Goal: Information Seeking & Learning: Check status

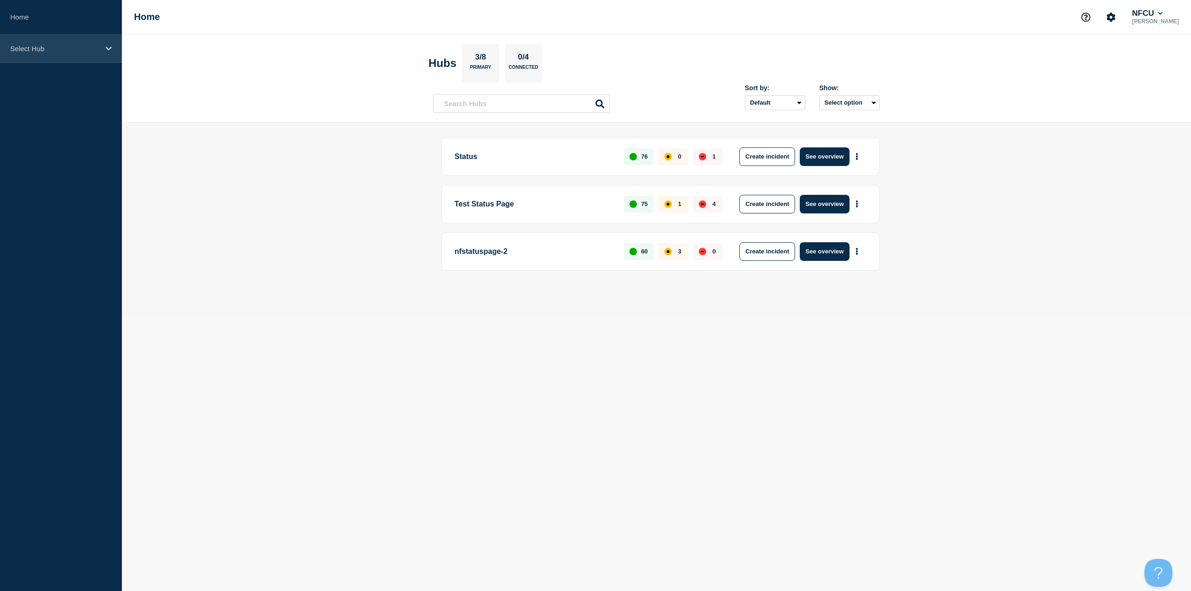
click at [67, 61] on div "Select Hub" at bounding box center [61, 48] width 122 height 28
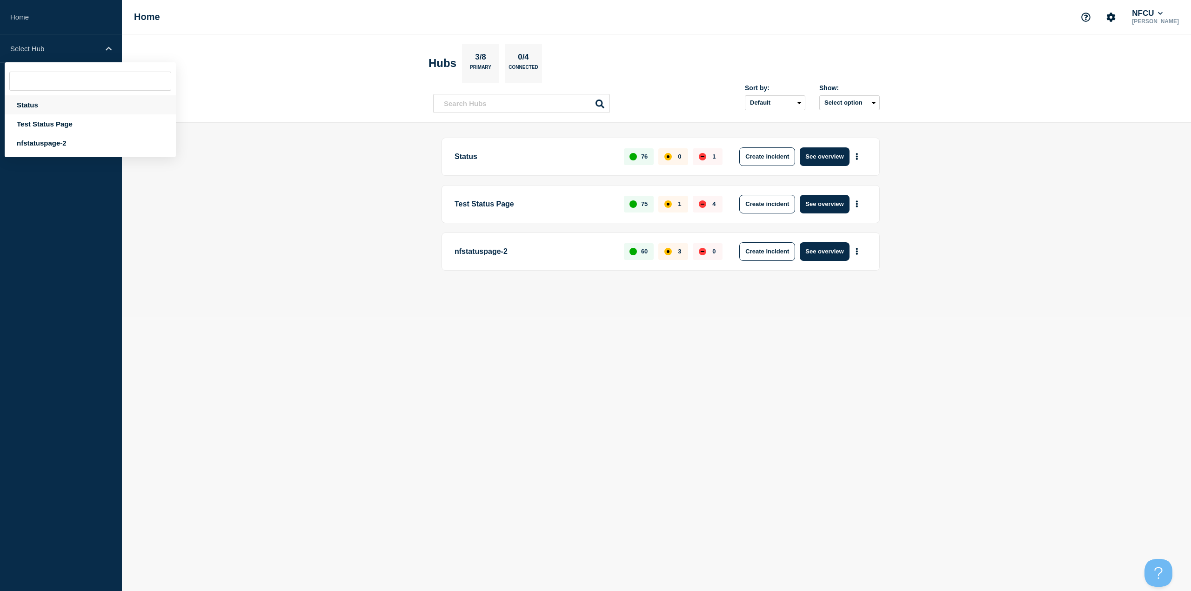
click at [33, 110] on div "Status" at bounding box center [90, 104] width 171 height 19
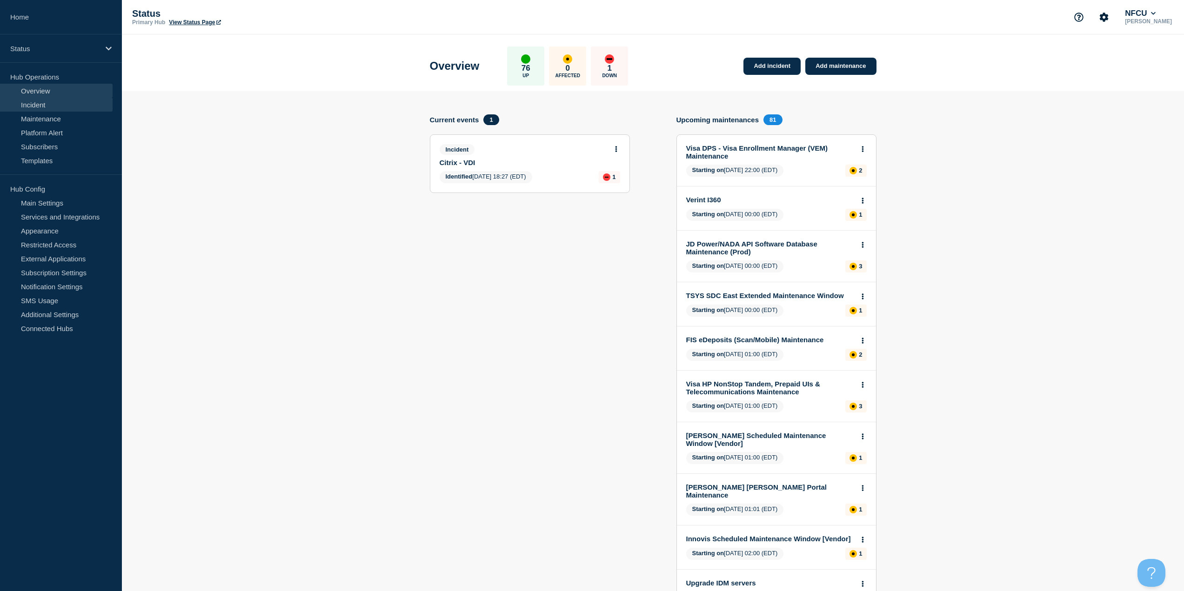
click at [39, 108] on link "Incident" at bounding box center [56, 105] width 113 height 14
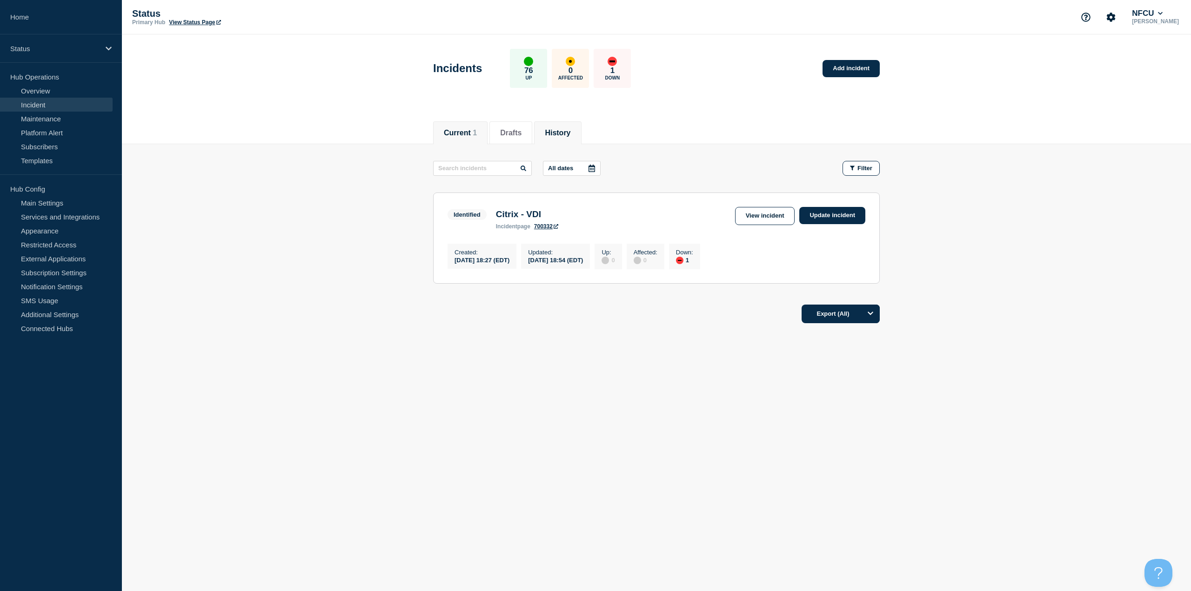
click at [557, 129] on button "History" at bounding box center [558, 133] width 26 height 8
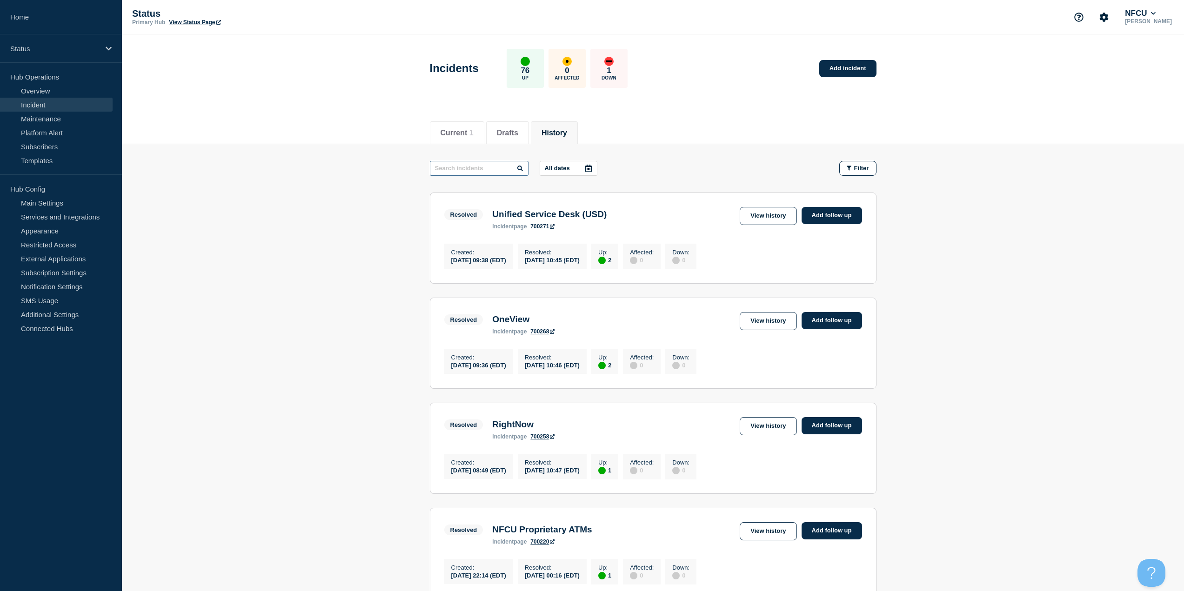
click at [471, 167] on input "text" at bounding box center [479, 168] width 99 height 15
type input "citrix"
click at [759, 220] on link "View history" at bounding box center [768, 216] width 57 height 18
click at [753, 322] on link "View history" at bounding box center [768, 321] width 57 height 18
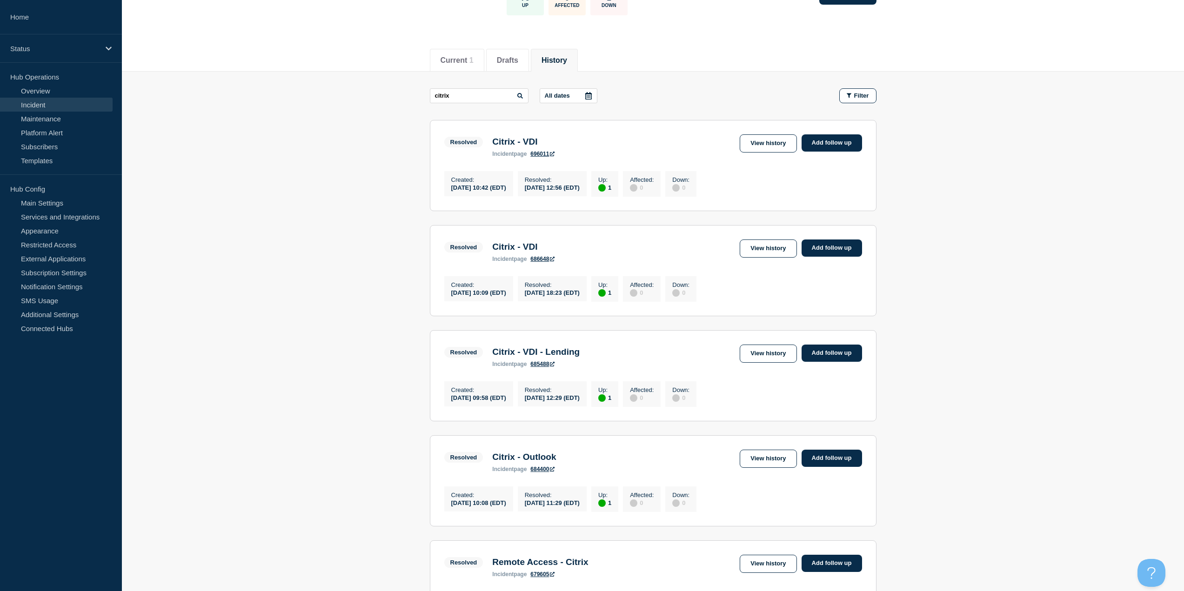
scroll to position [93, 0]
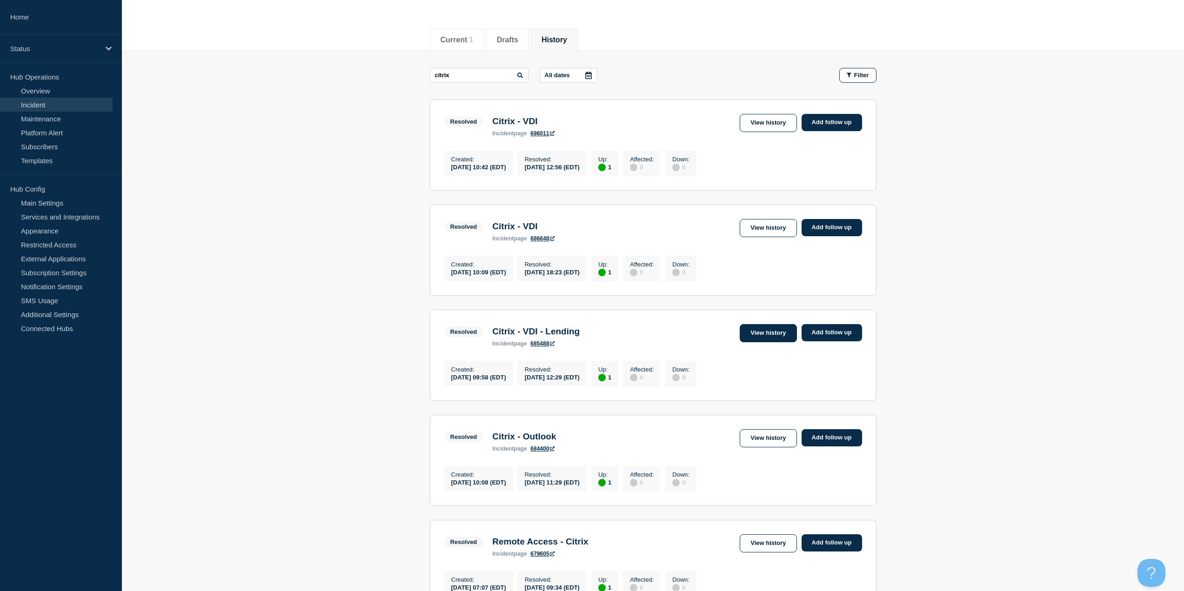
click at [767, 340] on link "View history" at bounding box center [768, 333] width 57 height 18
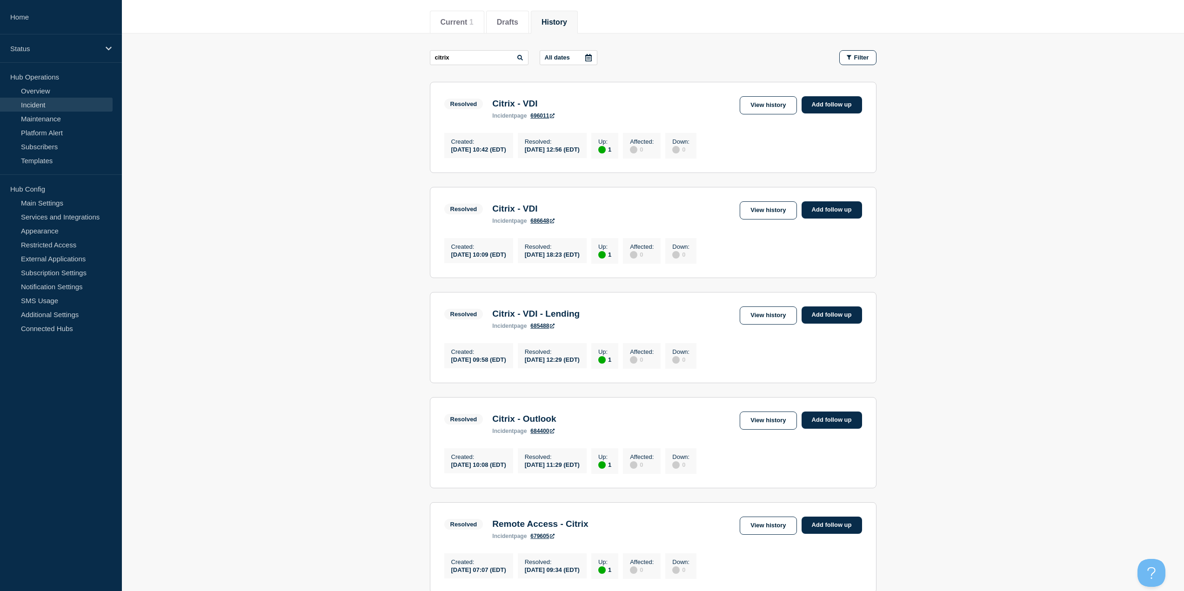
scroll to position [186, 0]
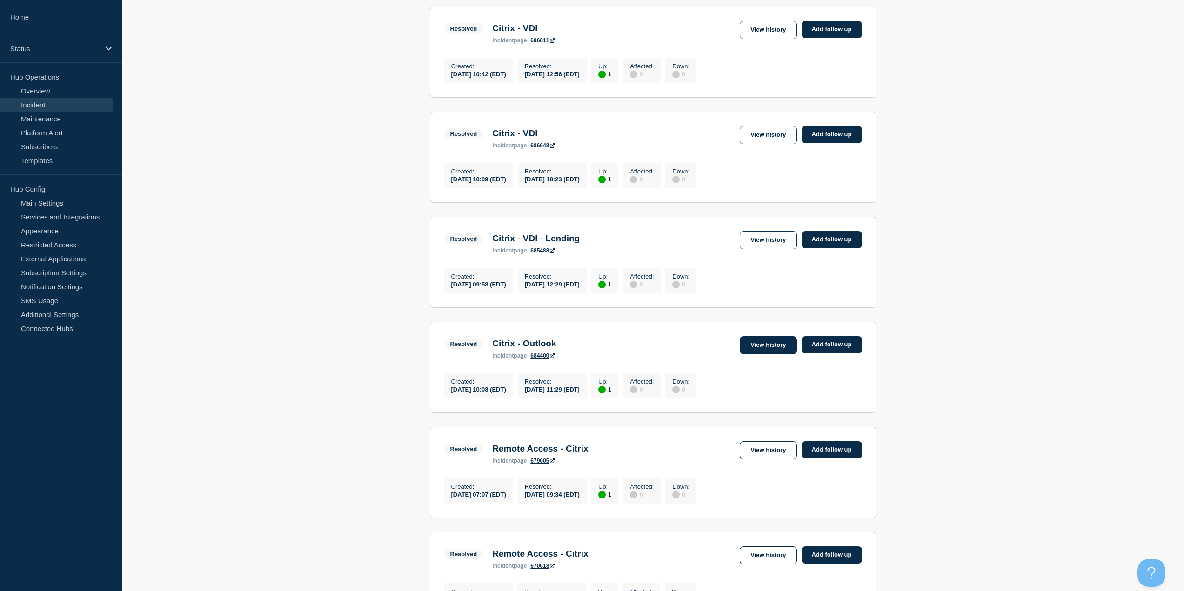
click at [756, 354] on link "View history" at bounding box center [768, 345] width 57 height 18
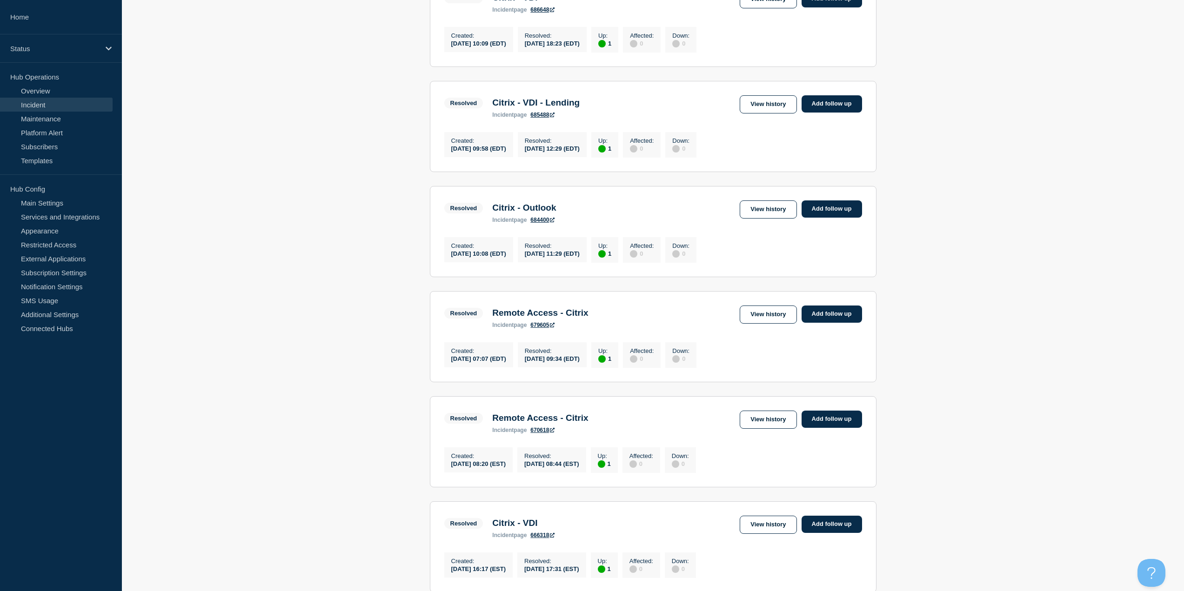
scroll to position [326, 0]
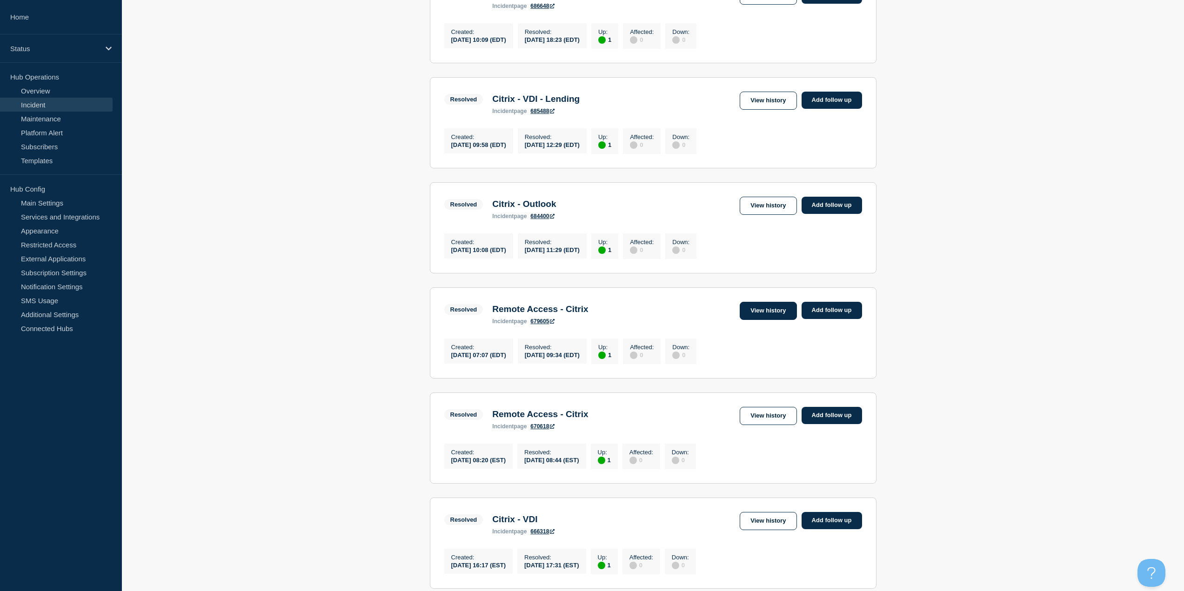
click at [764, 320] on link "View history" at bounding box center [768, 311] width 57 height 18
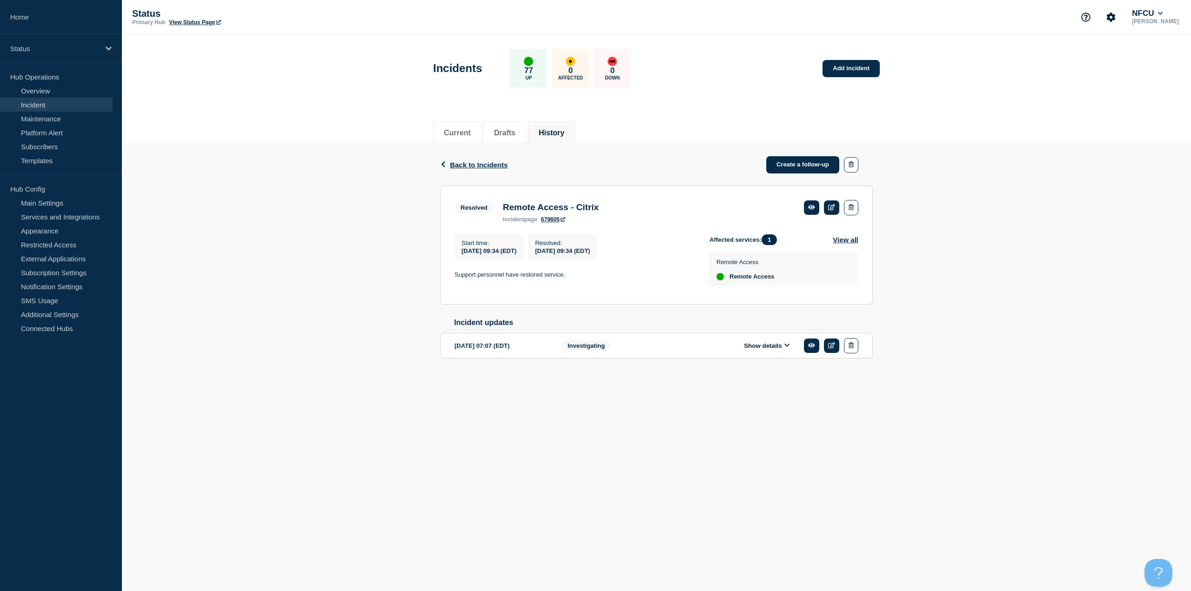
drag, startPoint x: 761, startPoint y: 314, endPoint x: 756, endPoint y: 313, distance: 4.9
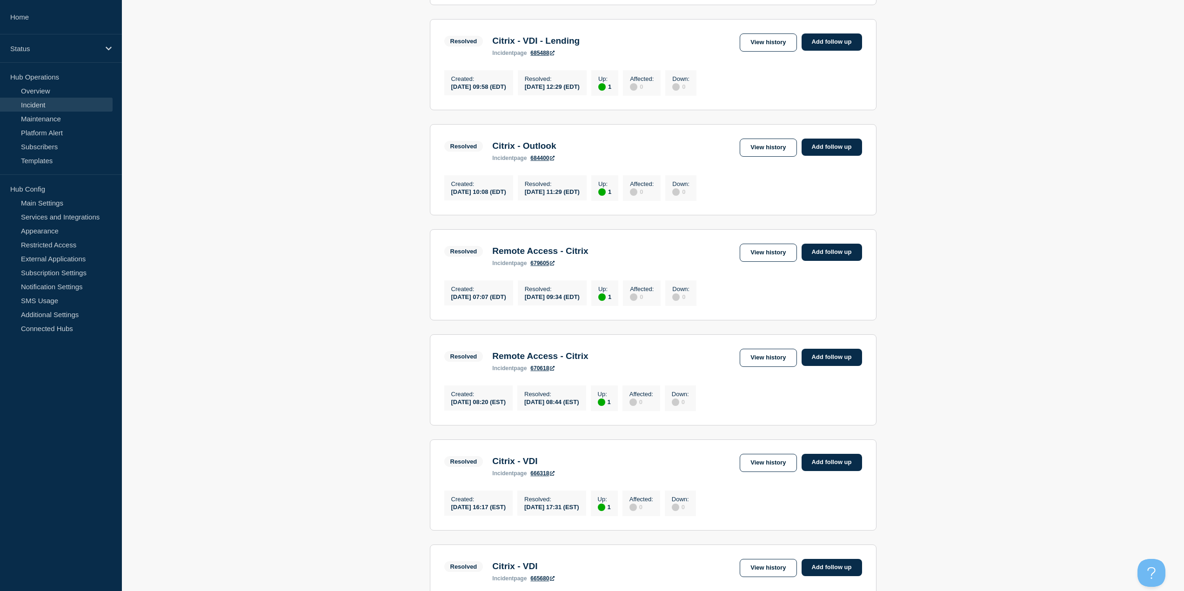
scroll to position [512, 0]
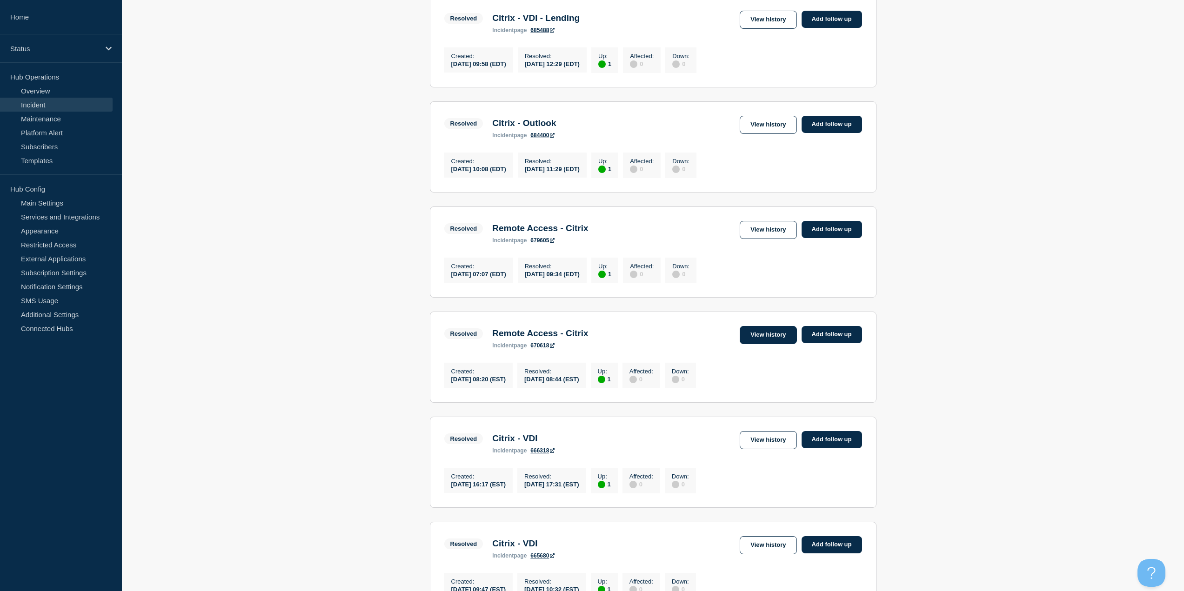
click at [755, 344] on link "View history" at bounding box center [768, 335] width 57 height 18
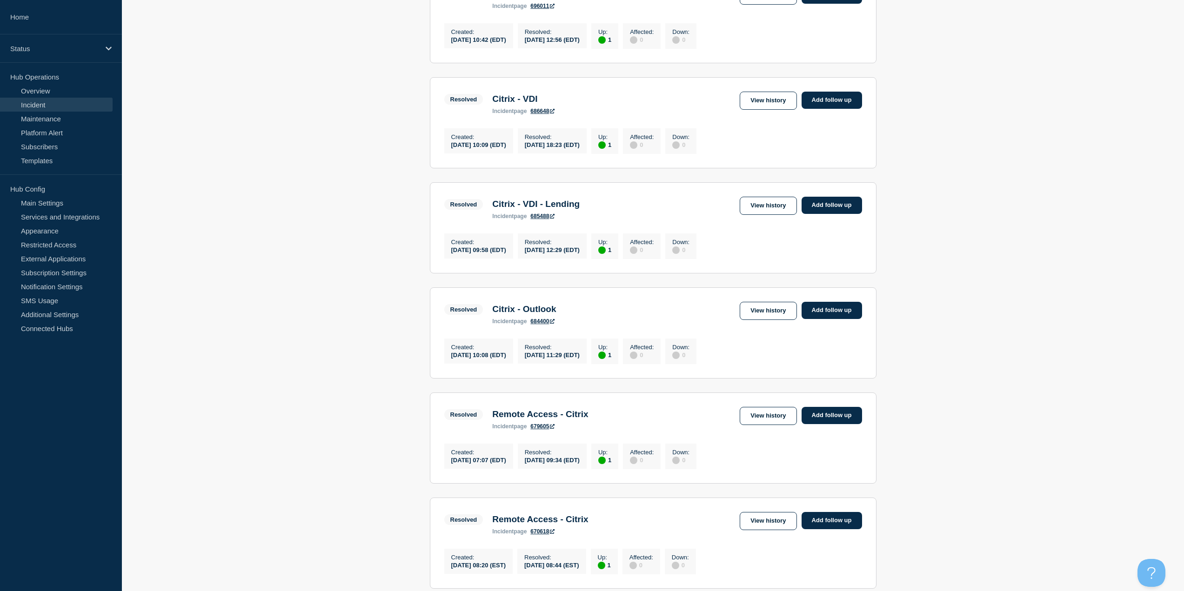
scroll to position [512, 0]
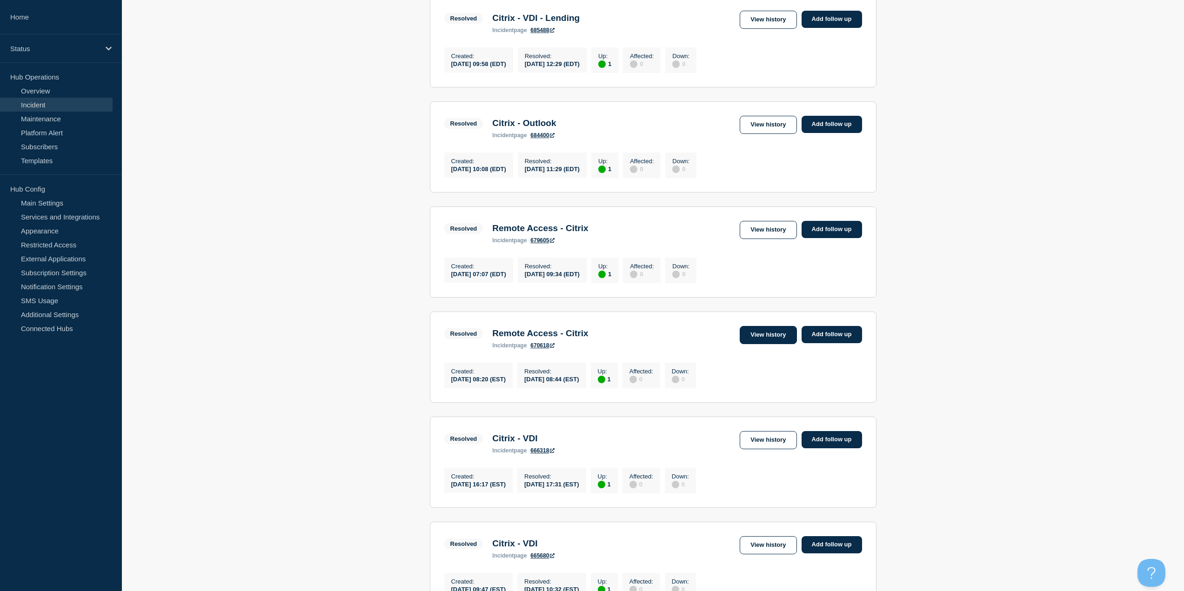
click at [752, 344] on link "View history" at bounding box center [768, 335] width 57 height 18
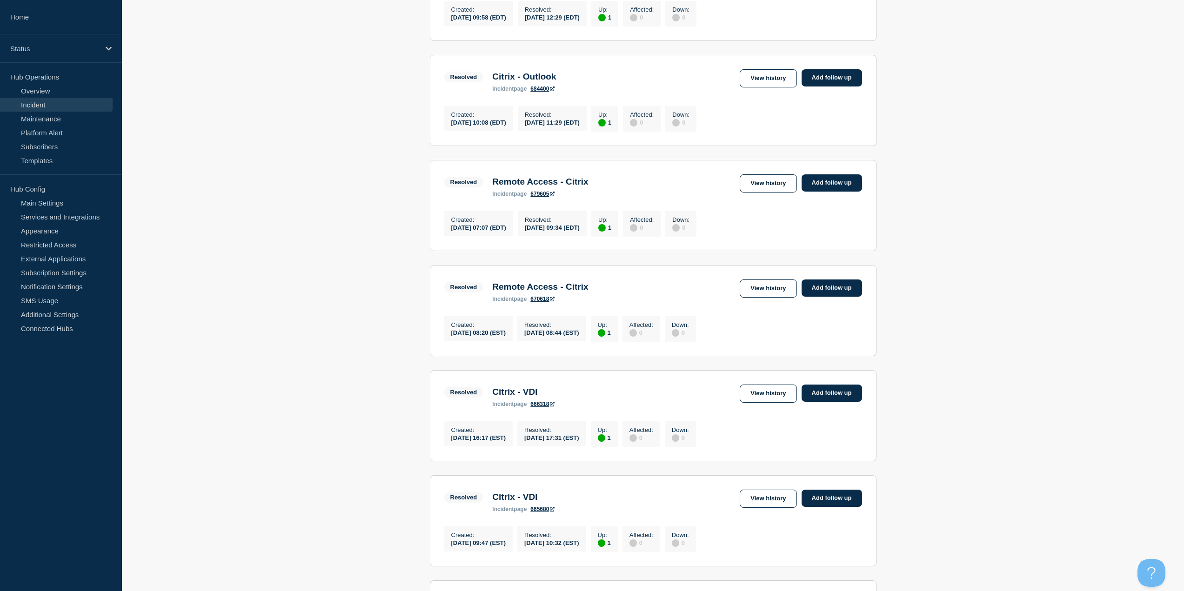
scroll to position [744, 0]
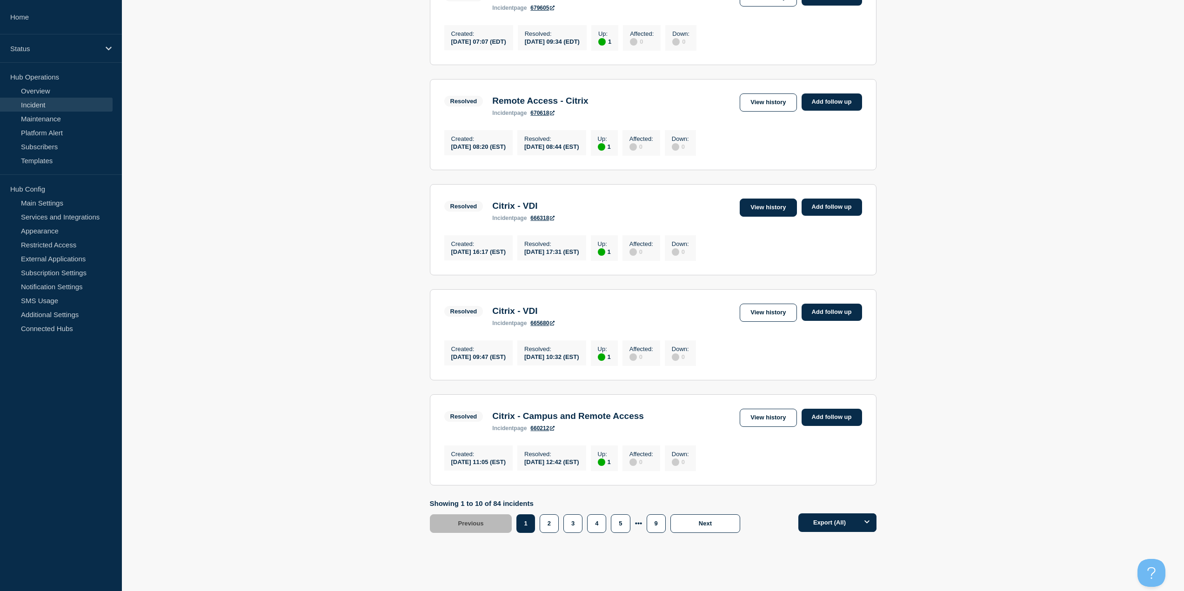
click at [755, 217] on link "View history" at bounding box center [768, 208] width 57 height 18
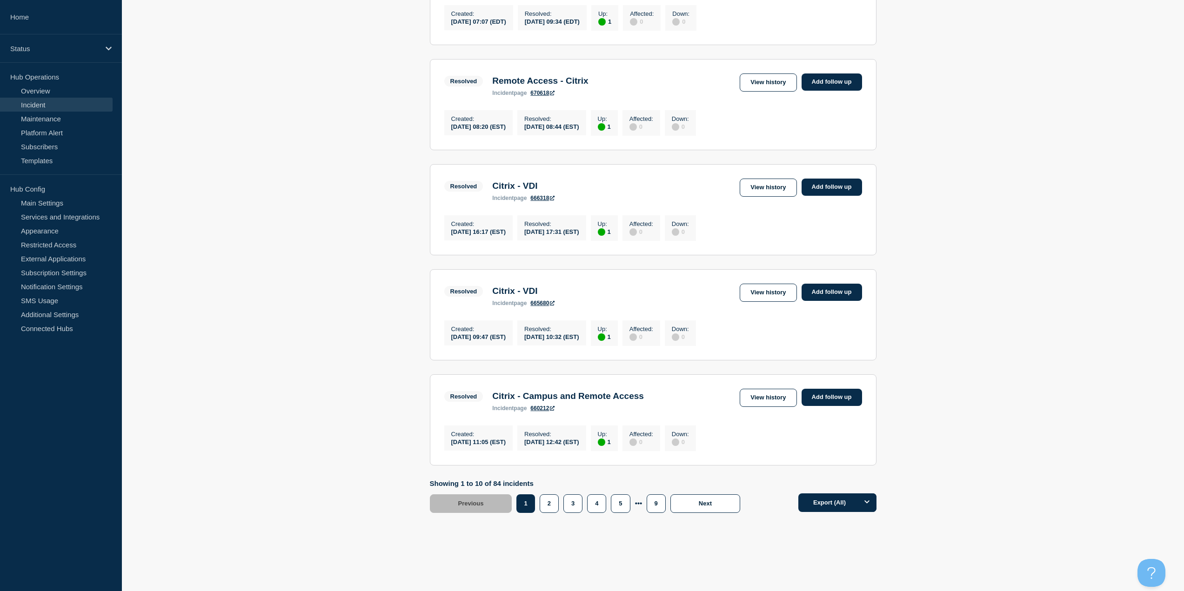
scroll to position [791, 0]
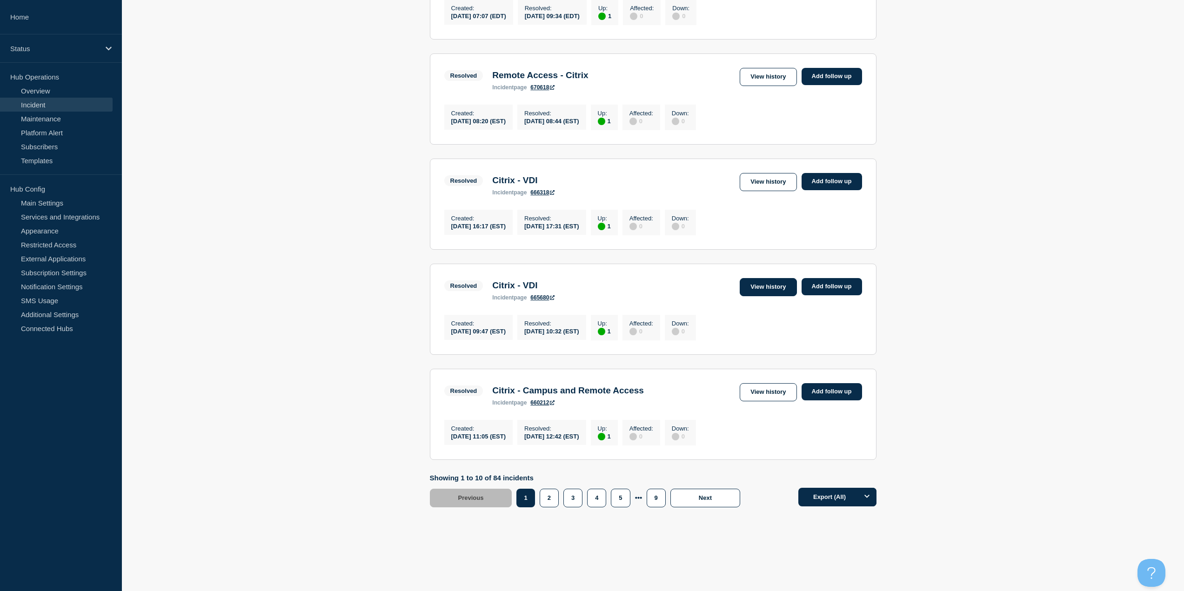
click at [754, 286] on link "View history" at bounding box center [768, 287] width 57 height 18
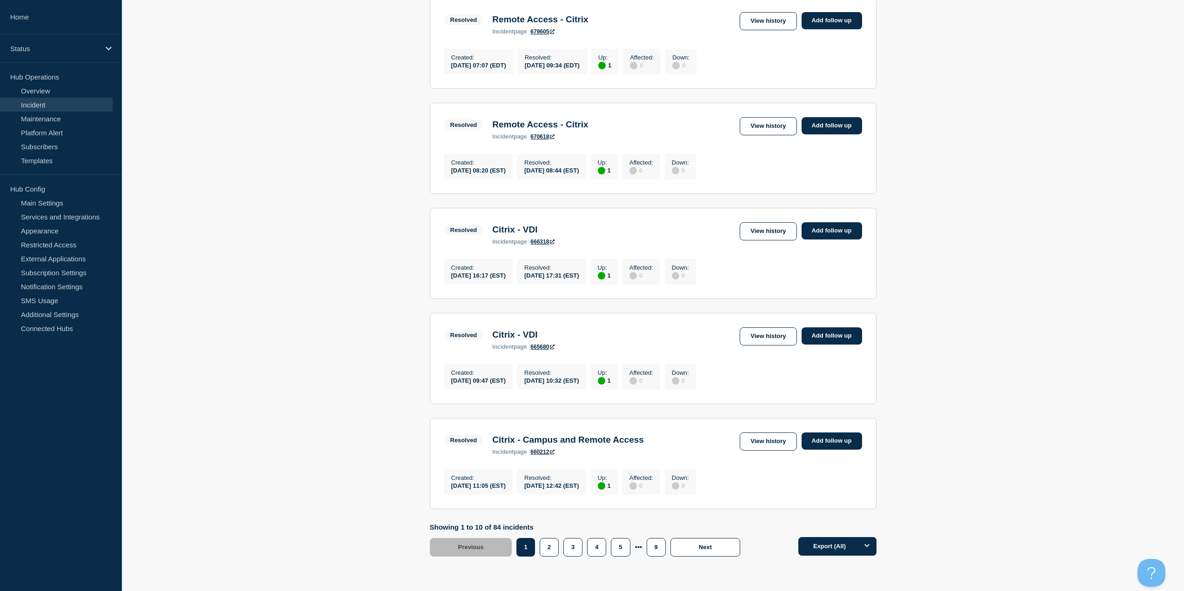
scroll to position [802, 0]
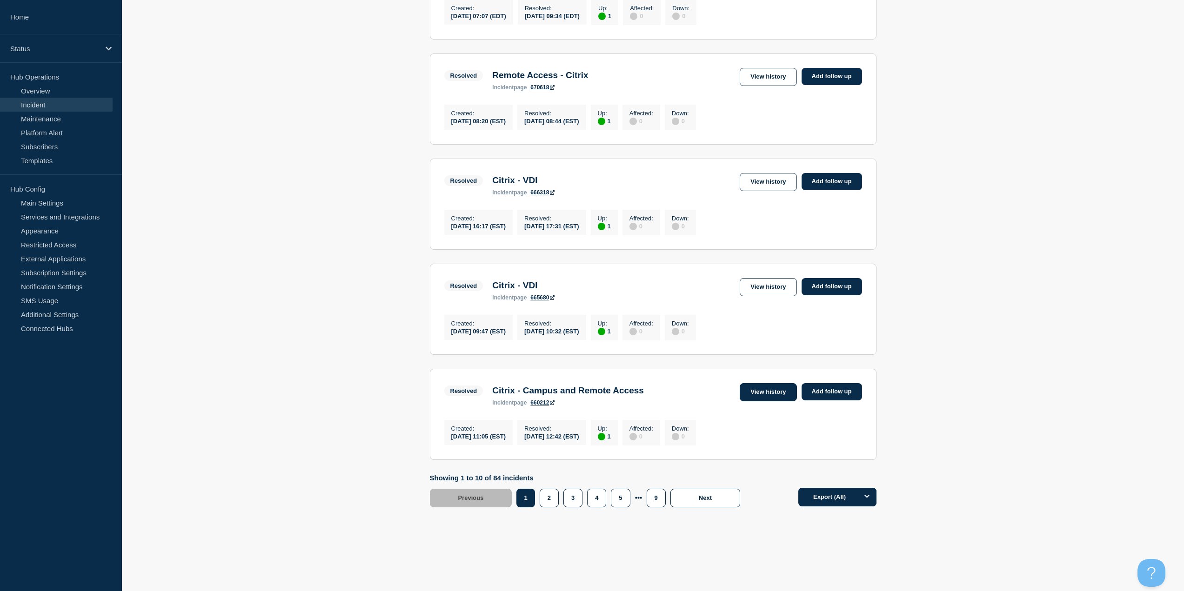
click at [755, 392] on link "View history" at bounding box center [768, 392] width 57 height 18
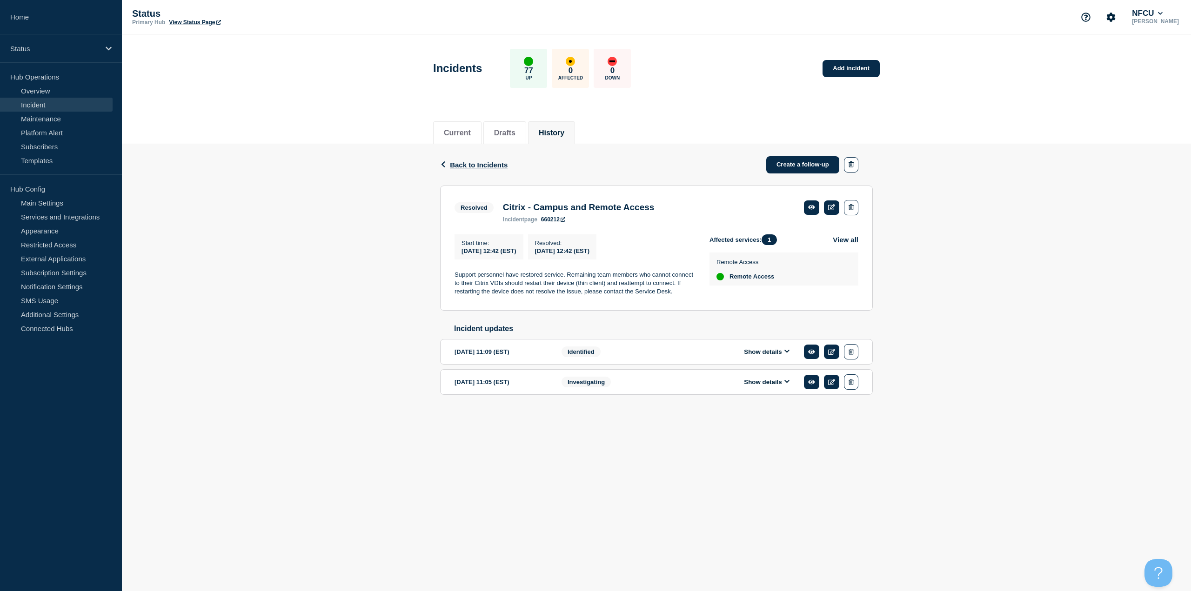
click at [469, 296] on p "Support personnel have restored service. Remaining team members who cannot conn…" at bounding box center [574, 284] width 240 height 26
click at [464, 295] on p "Support personnel have restored service. Remaining team members who cannot conn…" at bounding box center [574, 284] width 240 height 26
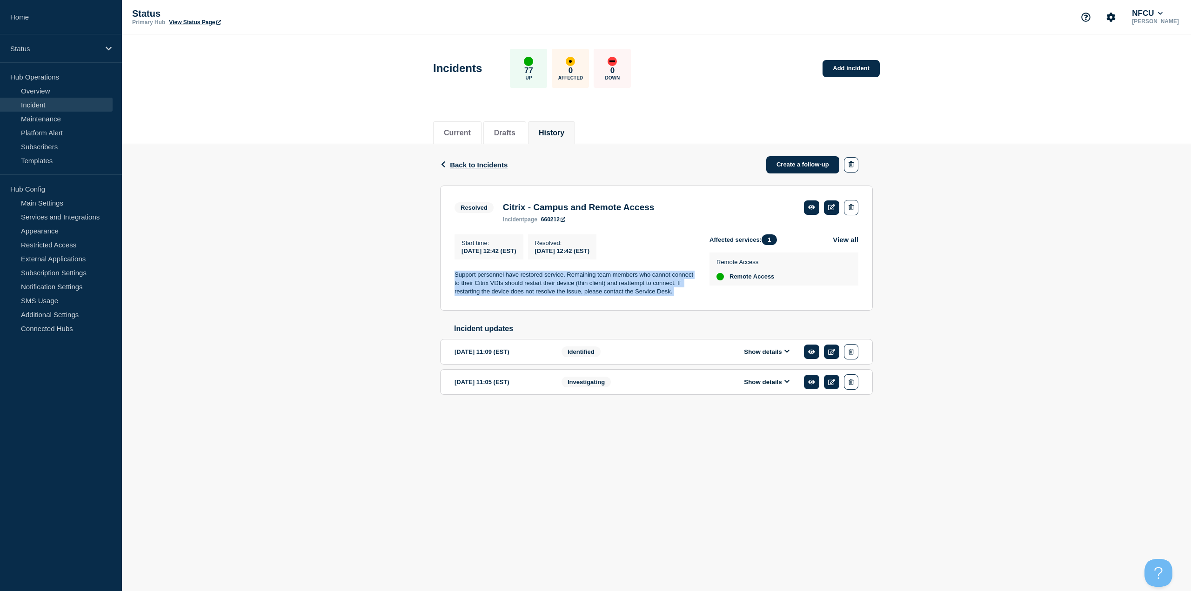
click at [464, 295] on p "Support personnel have restored service. Remaining team members who cannot conn…" at bounding box center [574, 284] width 240 height 26
click at [386, 292] on div "Back Back to Incidents Create a follow-up Resolved Citrix - Campus and Remote A…" at bounding box center [656, 284] width 1069 height 281
drag, startPoint x: 267, startPoint y: 245, endPoint x: 299, endPoint y: 407, distance: 165.0
drag, startPoint x: 311, startPoint y: 417, endPoint x: 293, endPoint y: 304, distance: 114.0
click at [485, 166] on span "Back to Incidents" at bounding box center [479, 165] width 58 height 8
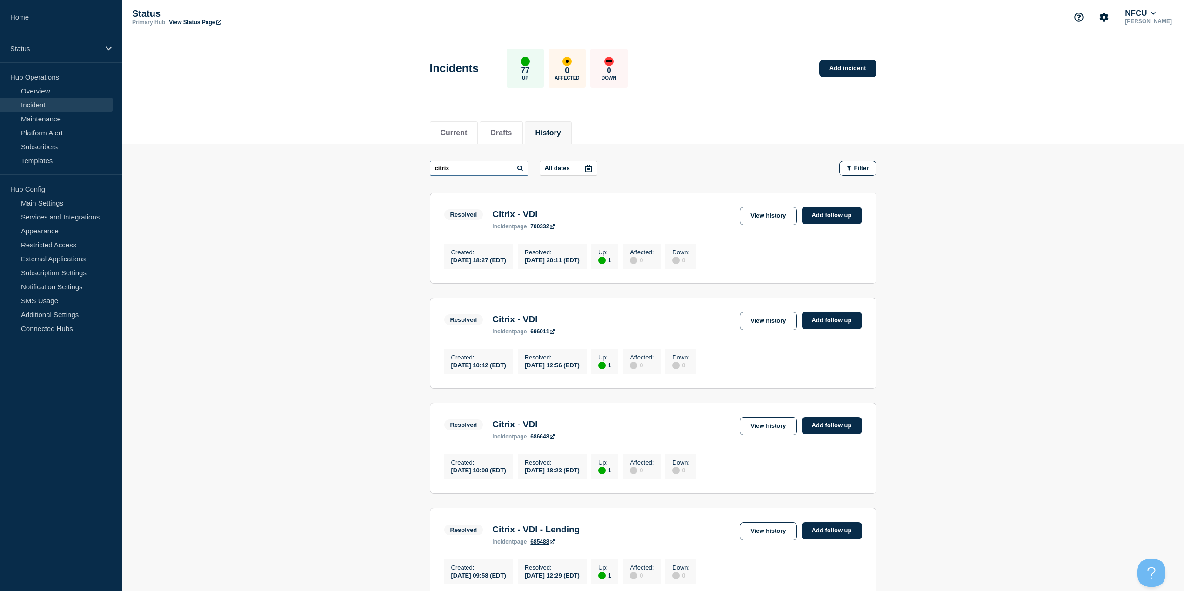
click at [469, 171] on input "citrix" at bounding box center [479, 168] width 99 height 15
